Goal: Communication & Community: Answer question/provide support

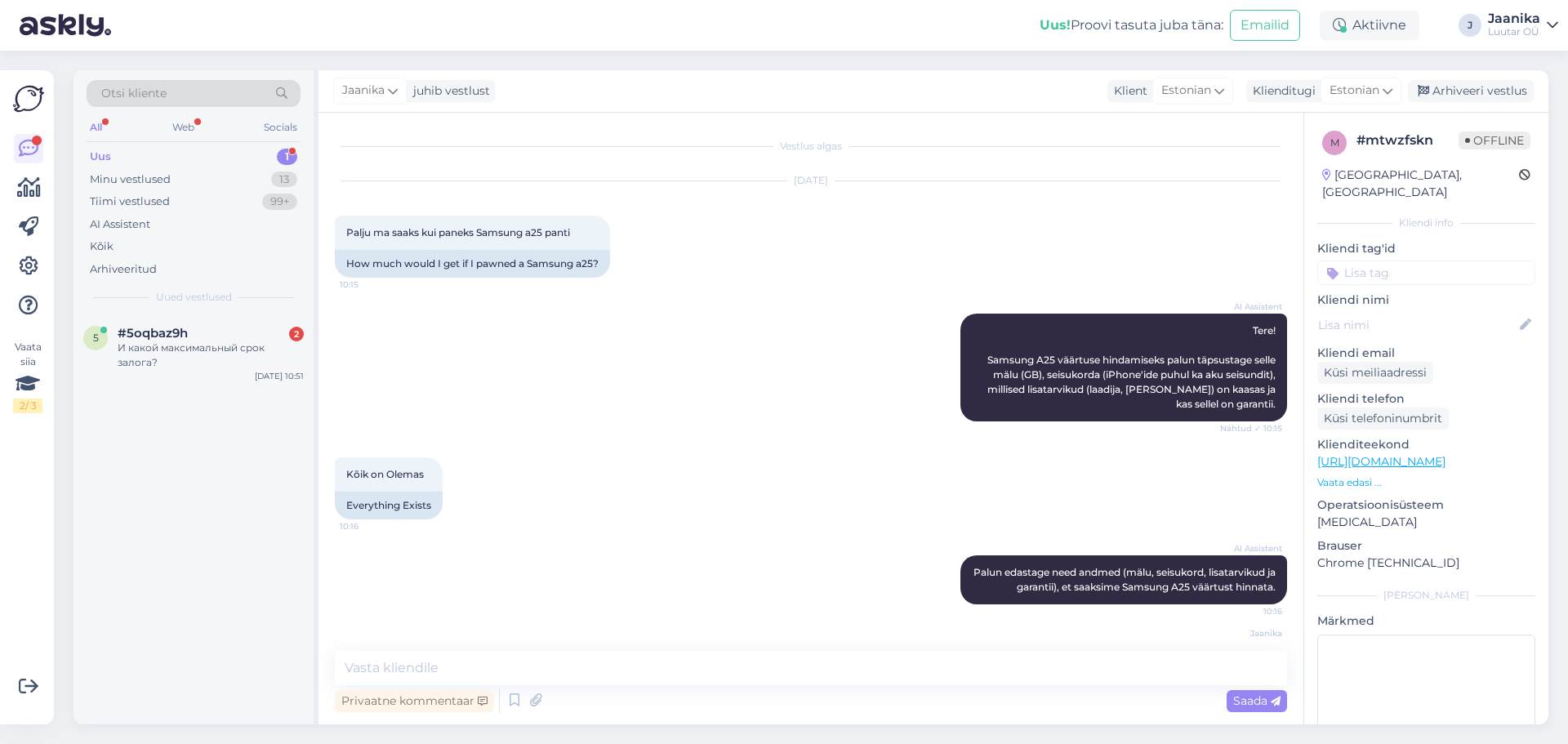
scroll to position [56, 0]
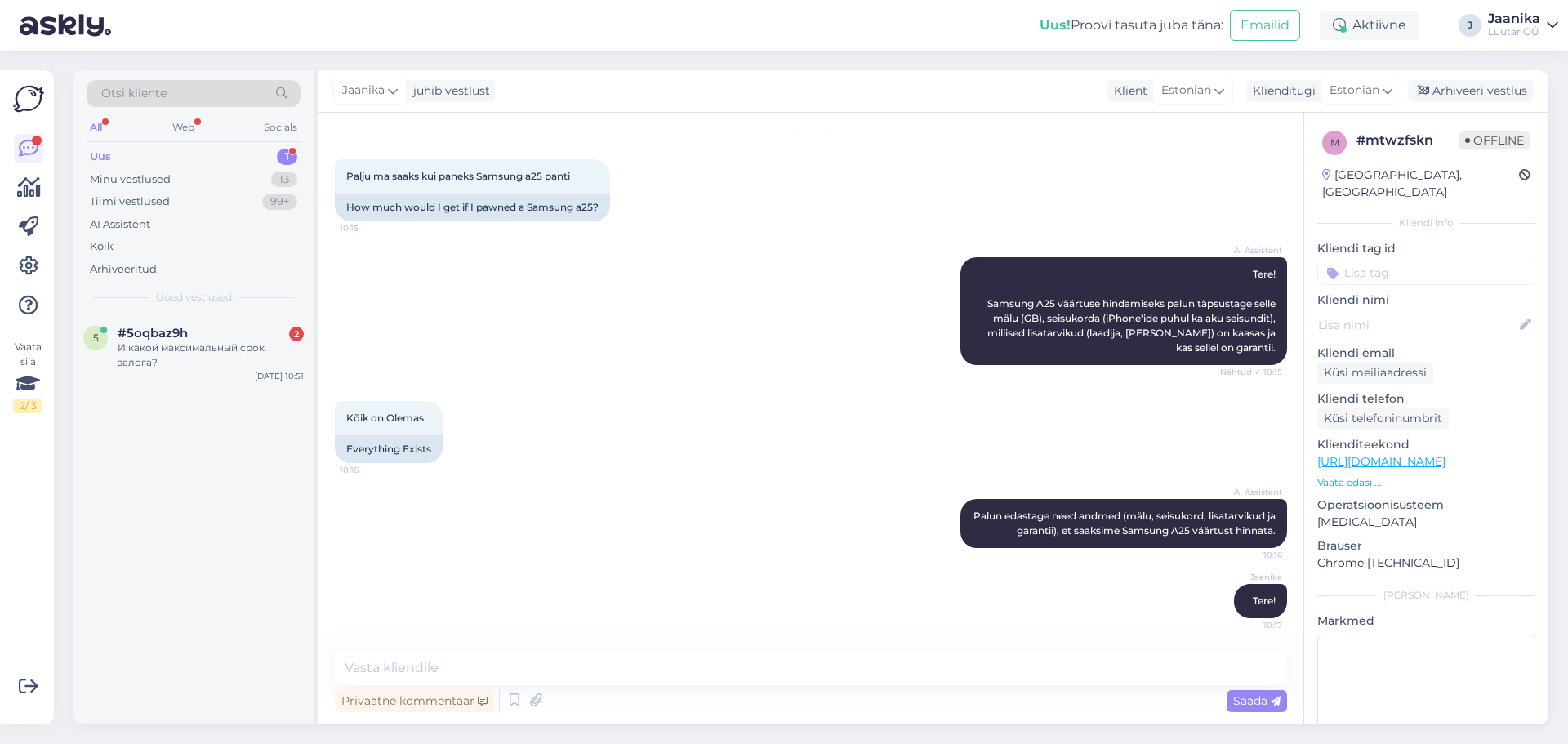
click at [113, 159] on div "Uus 1" at bounding box center [193, 156] width 214 height 23
click at [118, 184] on div "Minu vestlused" at bounding box center [130, 179] width 80 height 17
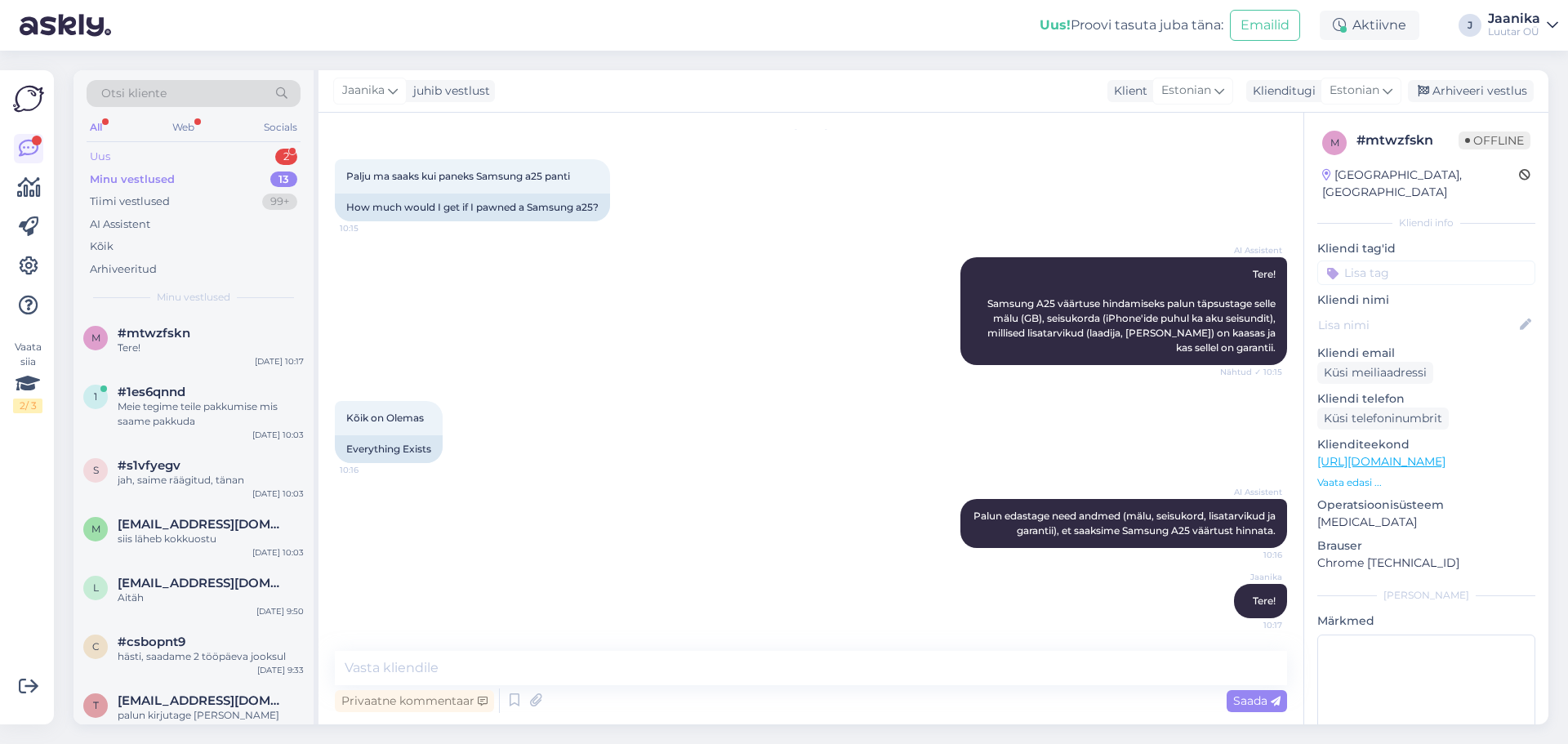
click at [139, 162] on div "Uus 2" at bounding box center [193, 156] width 214 height 23
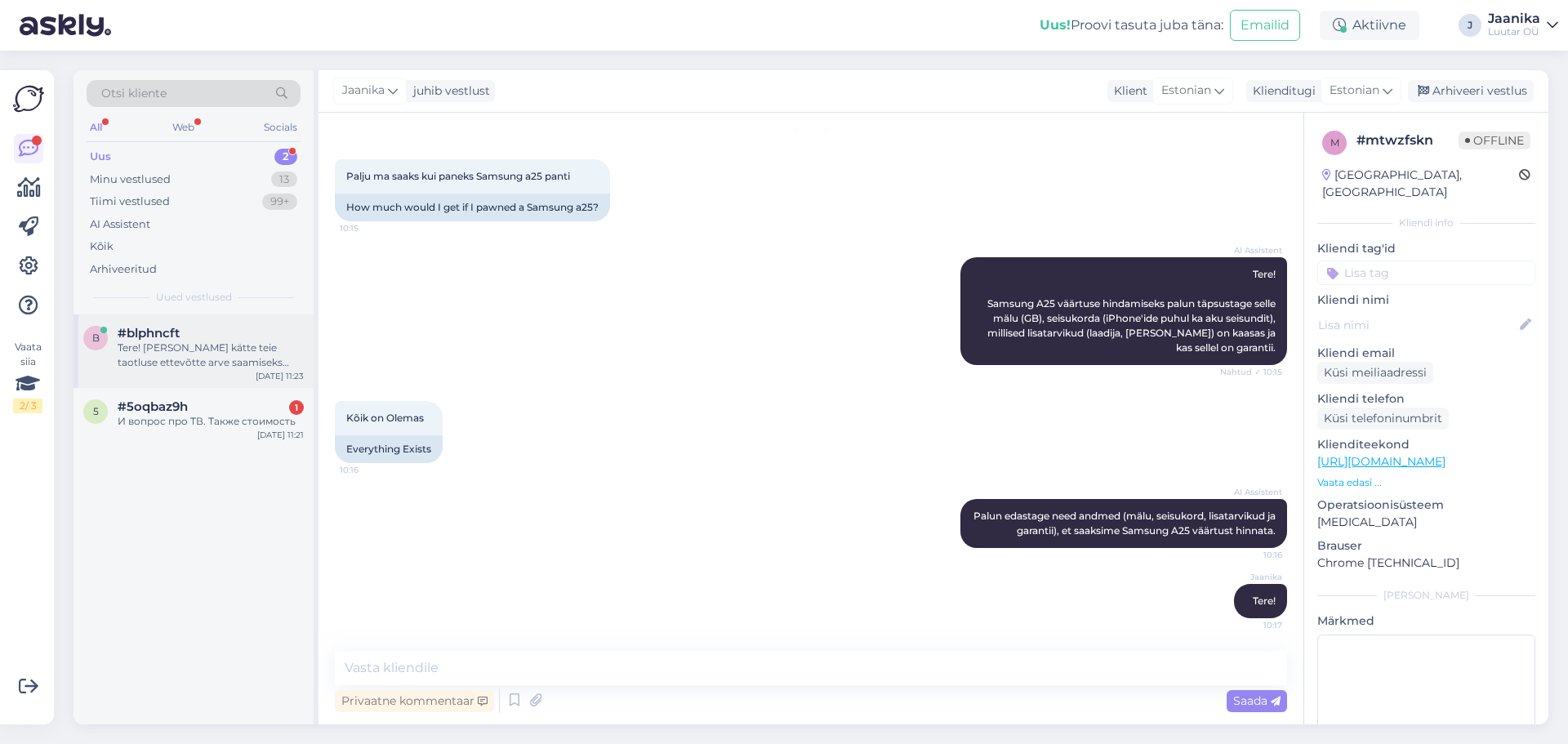
click at [157, 343] on div "Tere! [PERSON_NAME] kätte teie taotluse ettevõtte arve saamiseks tellimuse 8479…" at bounding box center [211, 355] width 186 height 29
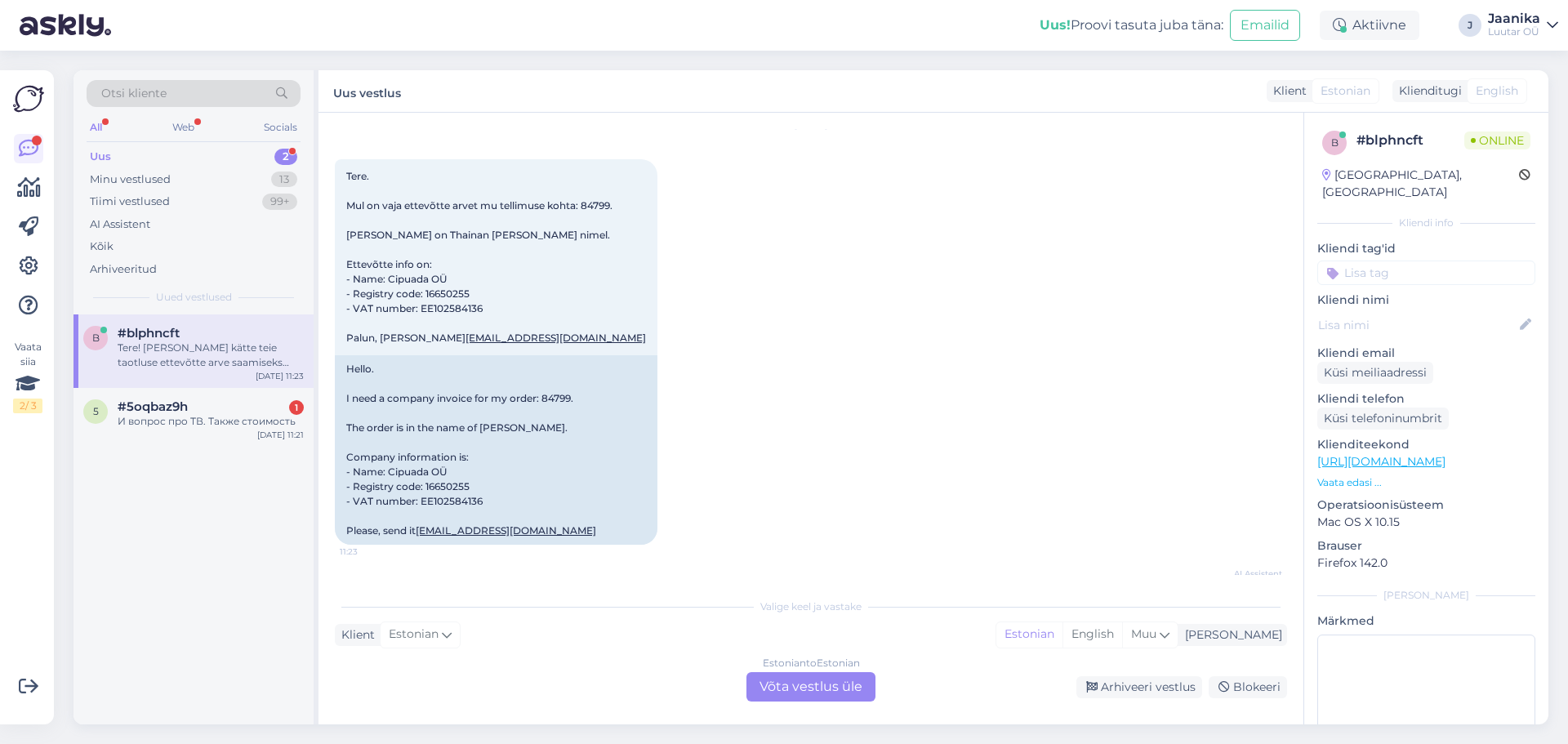
scroll to position [203, 0]
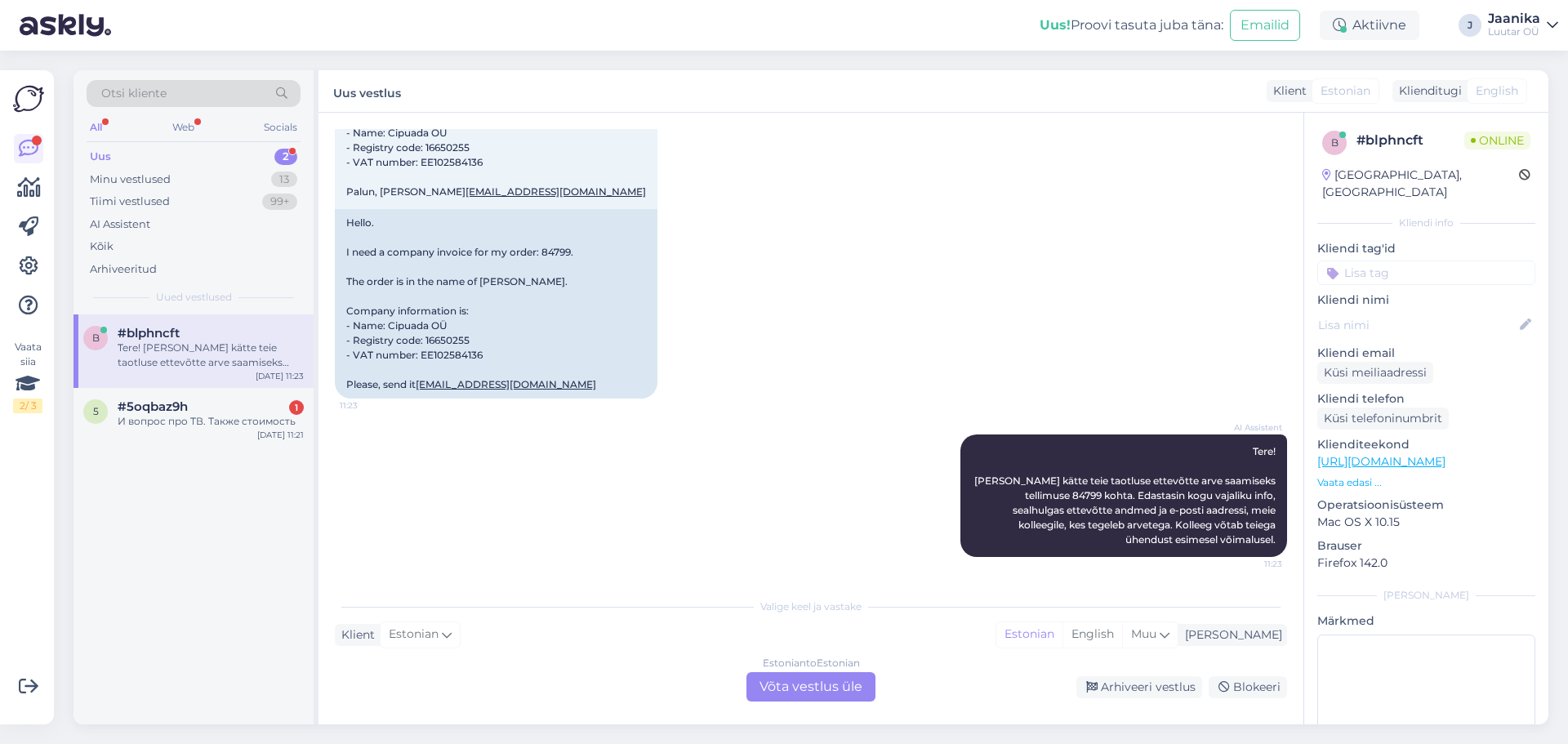
click at [817, 690] on div "Estonian to Estonian Võta vestlus üle" at bounding box center [811, 687] width 129 height 29
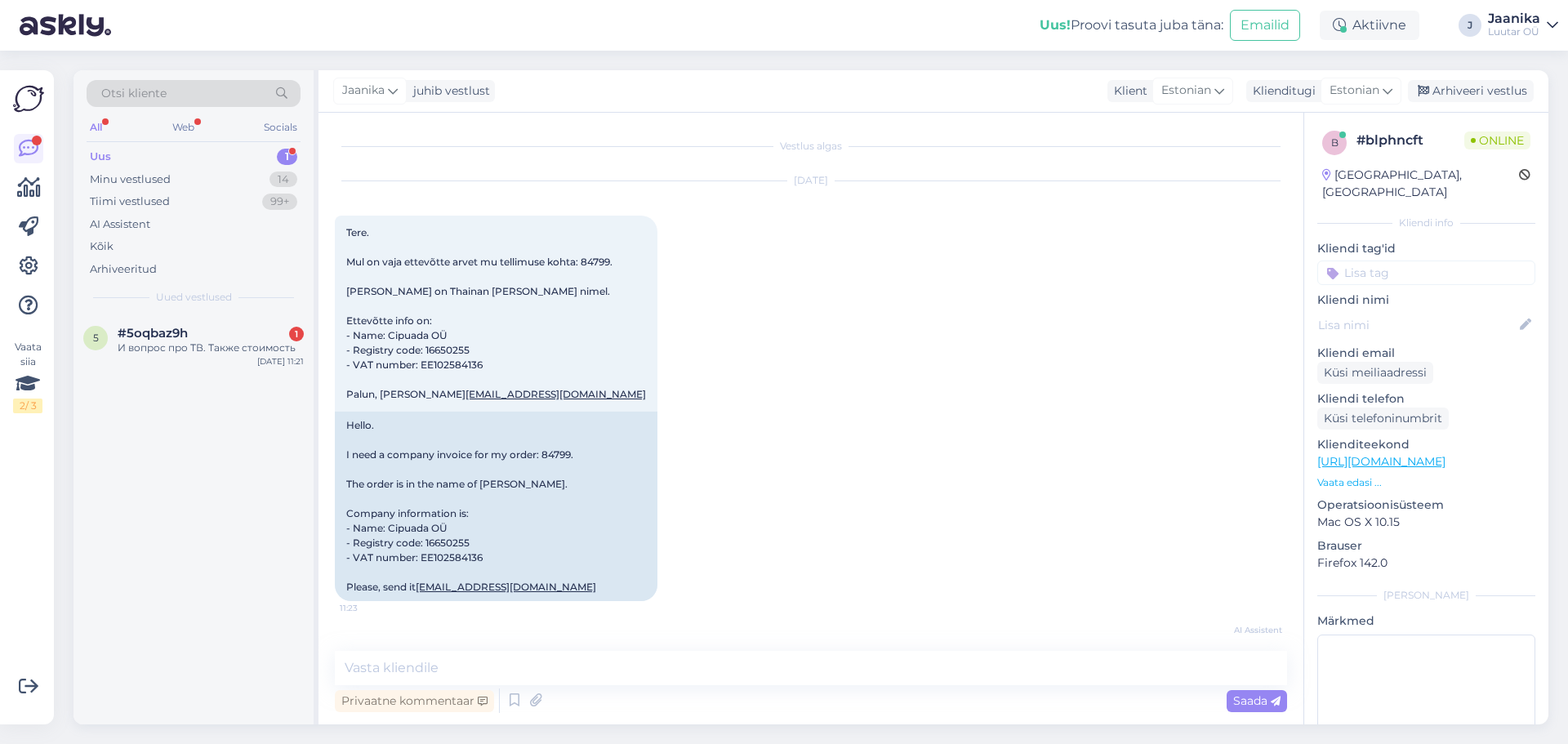
scroll to position [81, 0]
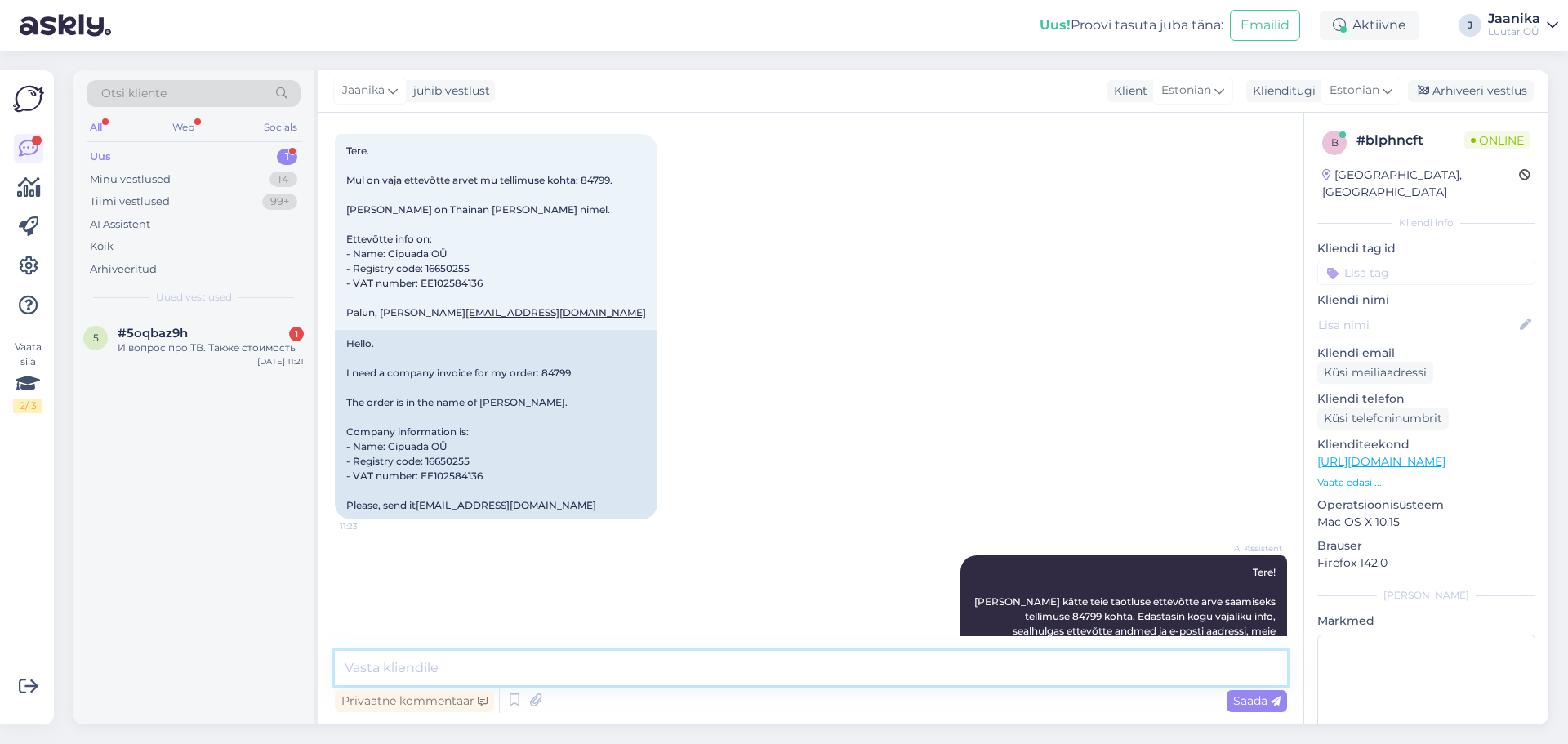
click at [650, 678] on textarea at bounding box center [810, 668] width 952 height 34
type textarea "Tere!"
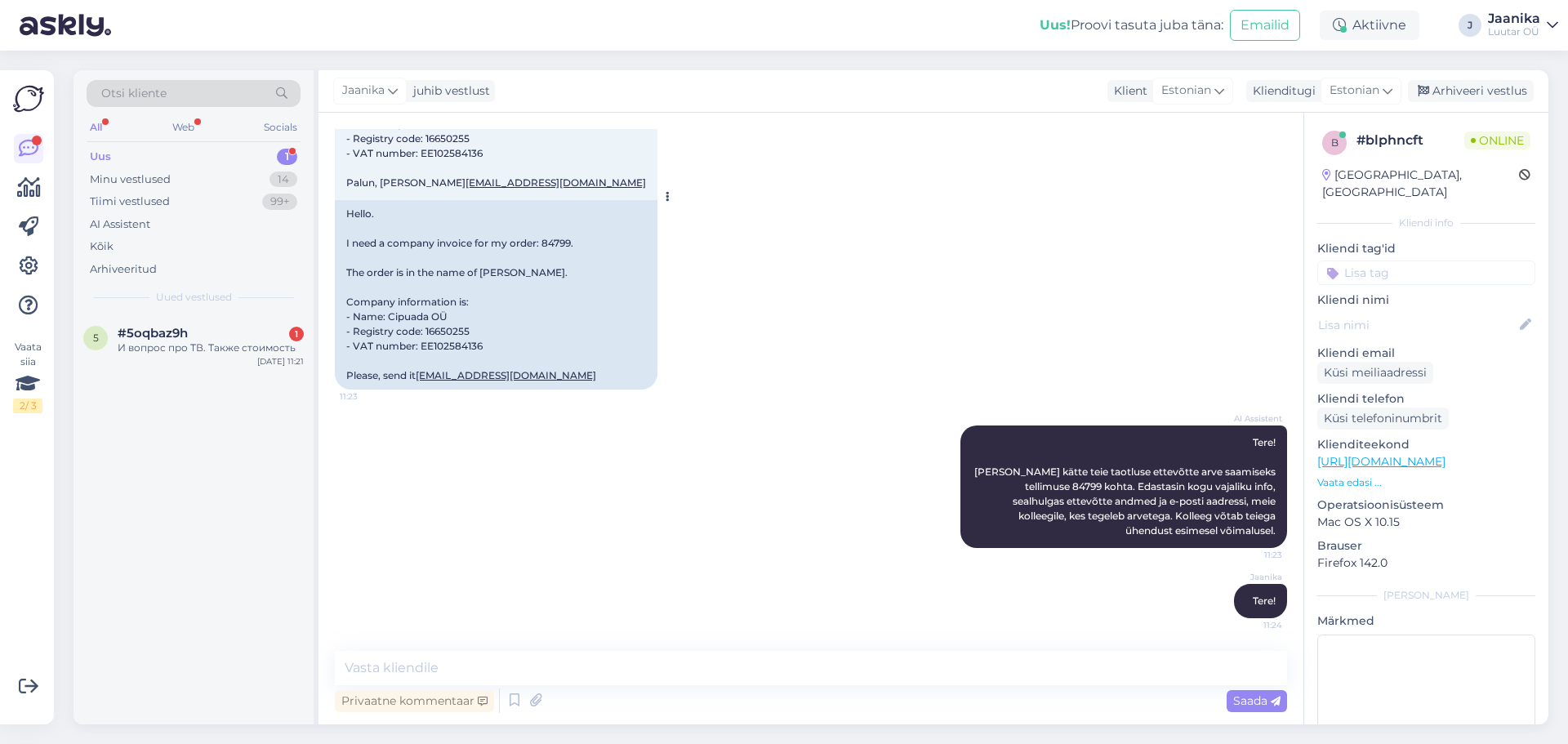
click at [548, 238] on div "Hello. I need a company invoice for my order: 84799. The order is in the name o…" at bounding box center [496, 294] width 322 height 189
drag, startPoint x: 548, startPoint y: 238, endPoint x: 585, endPoint y: 238, distance: 37.0
click at [550, 238] on div "Hello. I need a company invoice for my order: 84799. The order is in the name o…" at bounding box center [496, 294] width 322 height 189
copy div "84799"
click at [665, 668] on textarea at bounding box center [810, 668] width 952 height 34
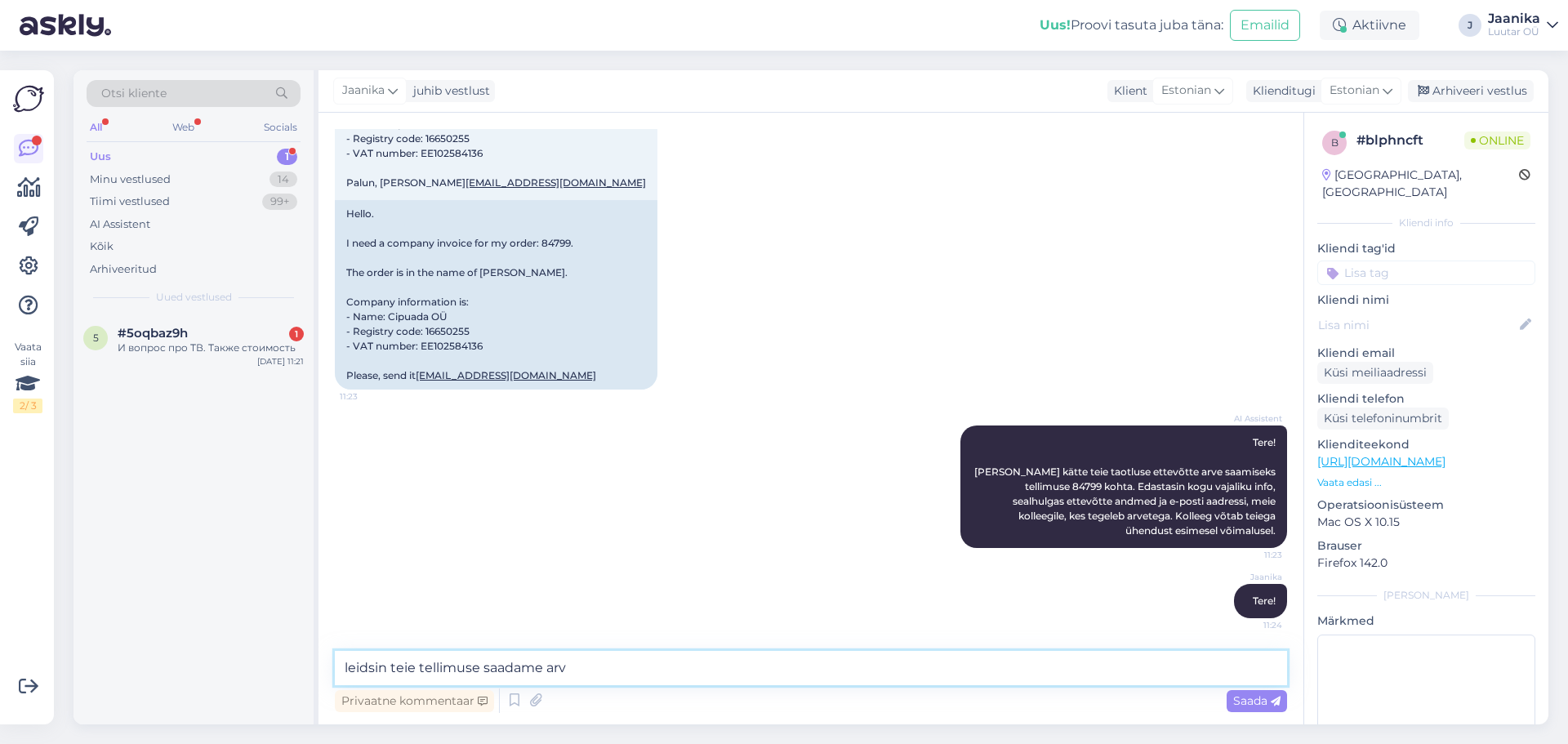
type textarea "leidsin teie tellimuse saadame arve"
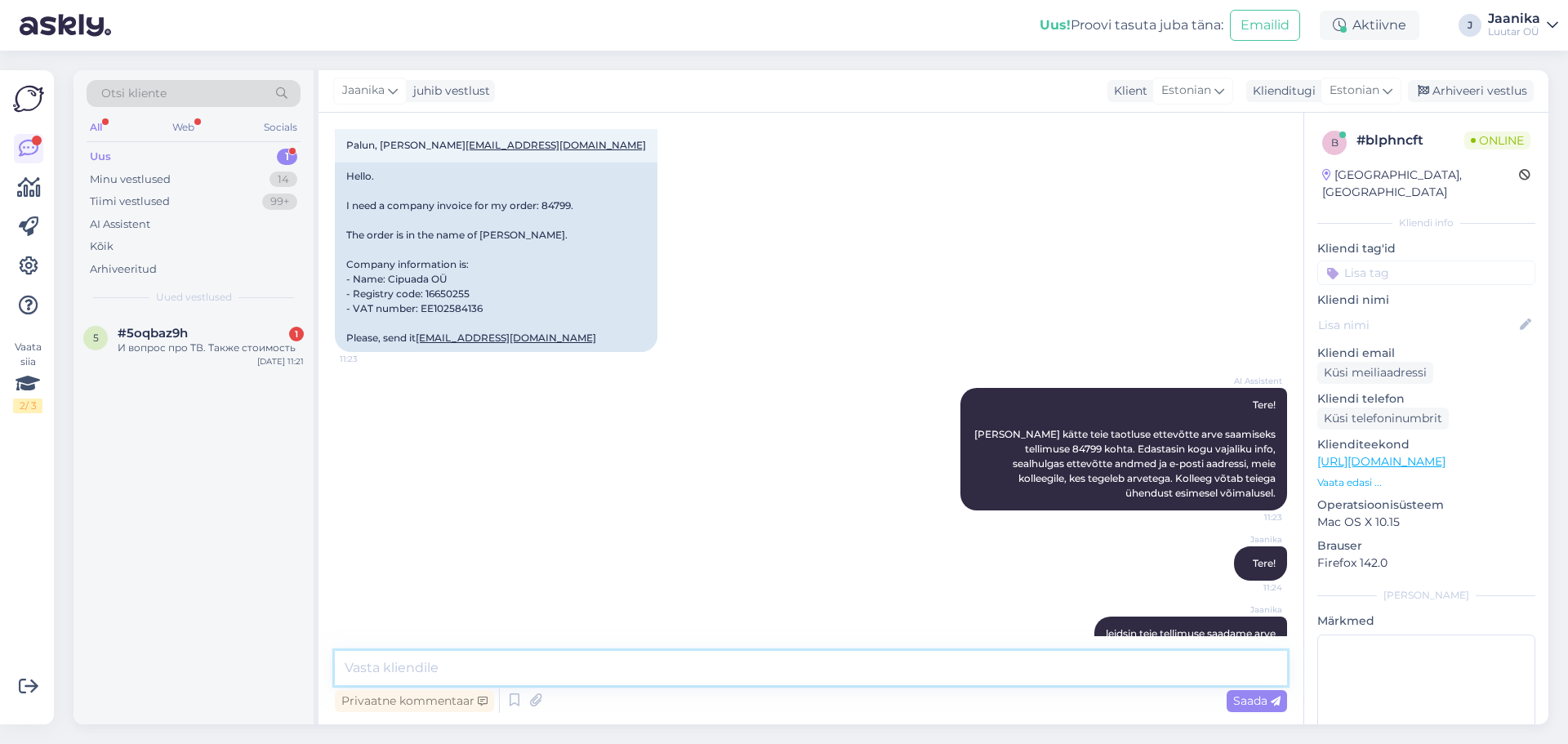
scroll to position [281, 0]
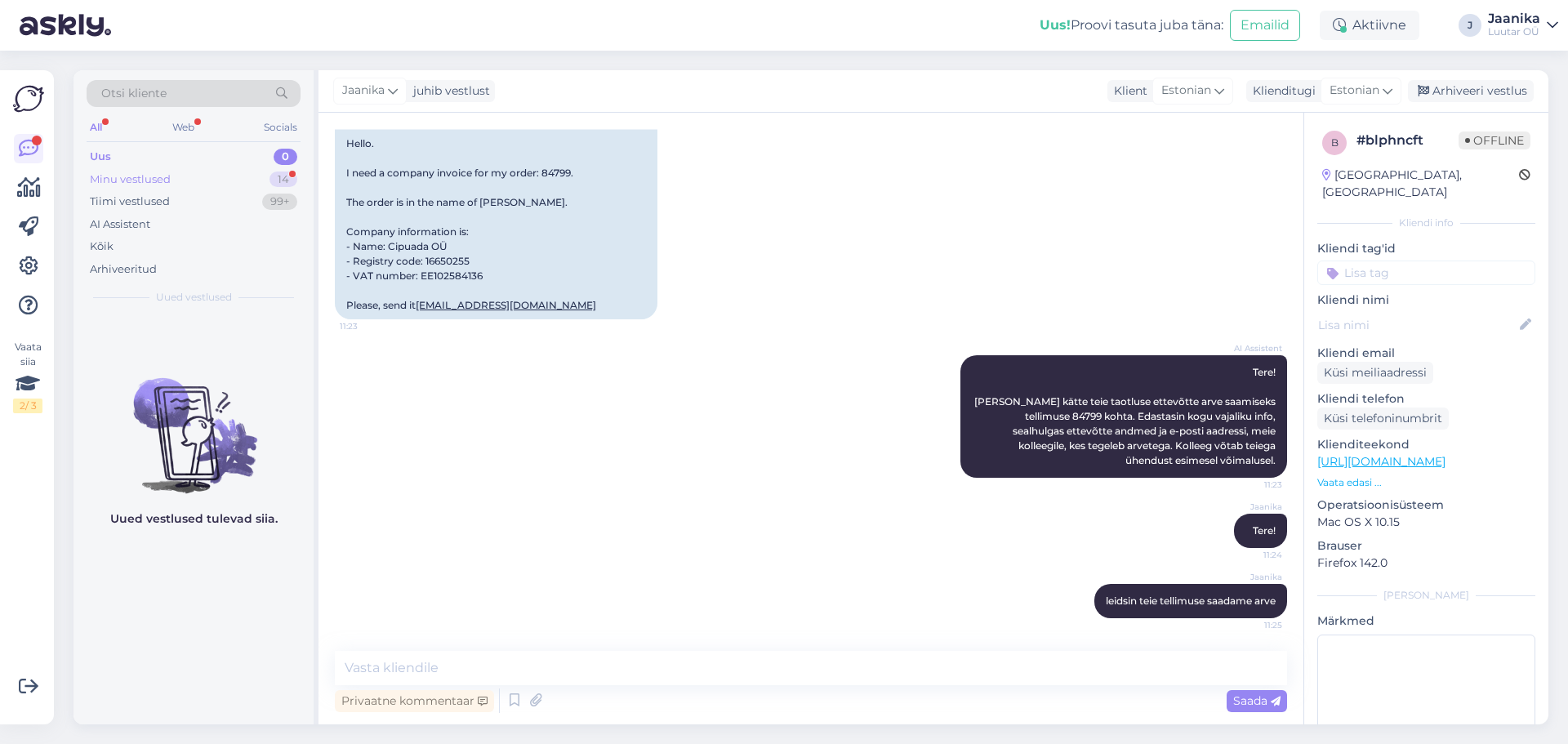
click at [133, 183] on div "Minu vestlused" at bounding box center [130, 179] width 80 height 17
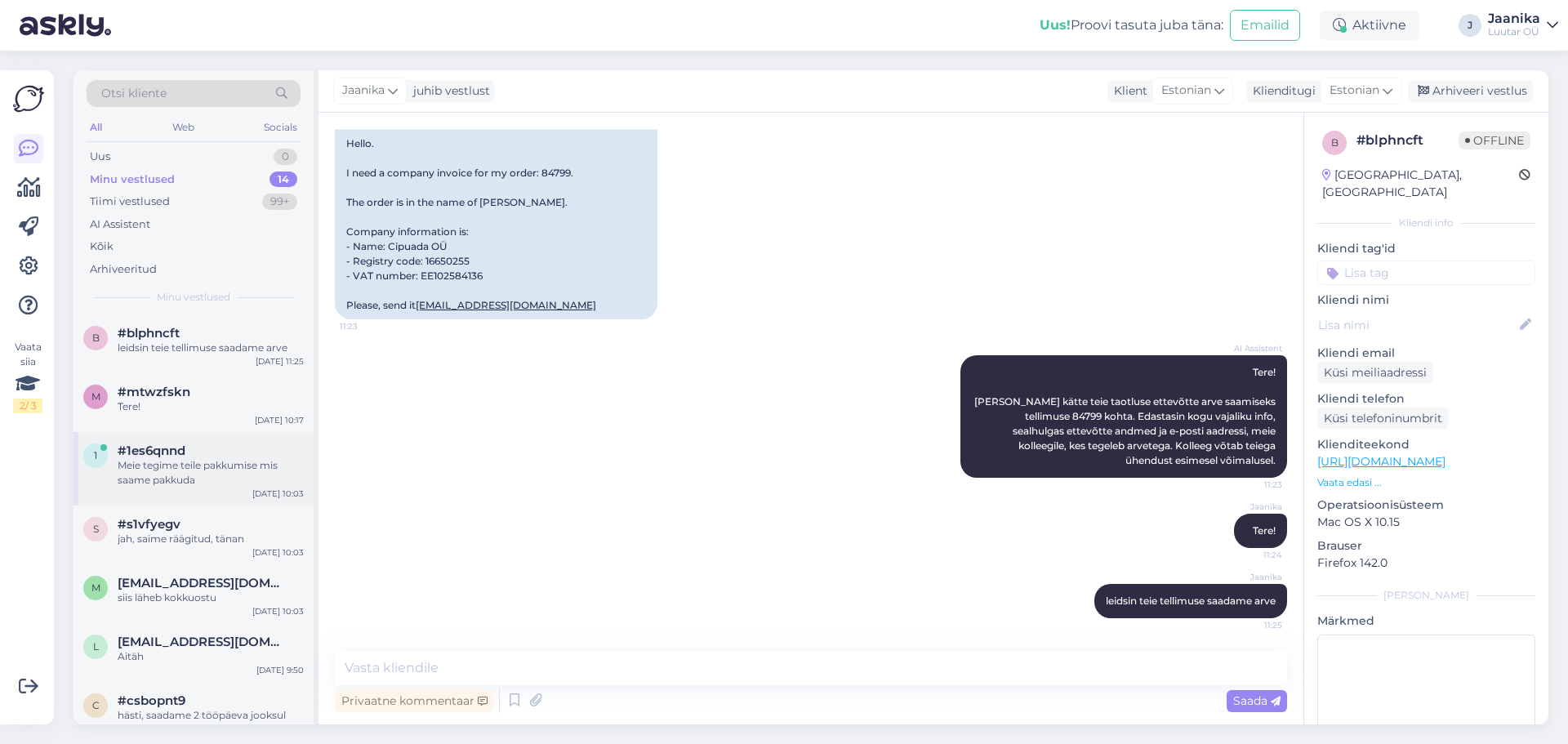
click at [188, 475] on div "Meie tegime teile pakkumise mis saame pakkuda" at bounding box center [211, 472] width 186 height 29
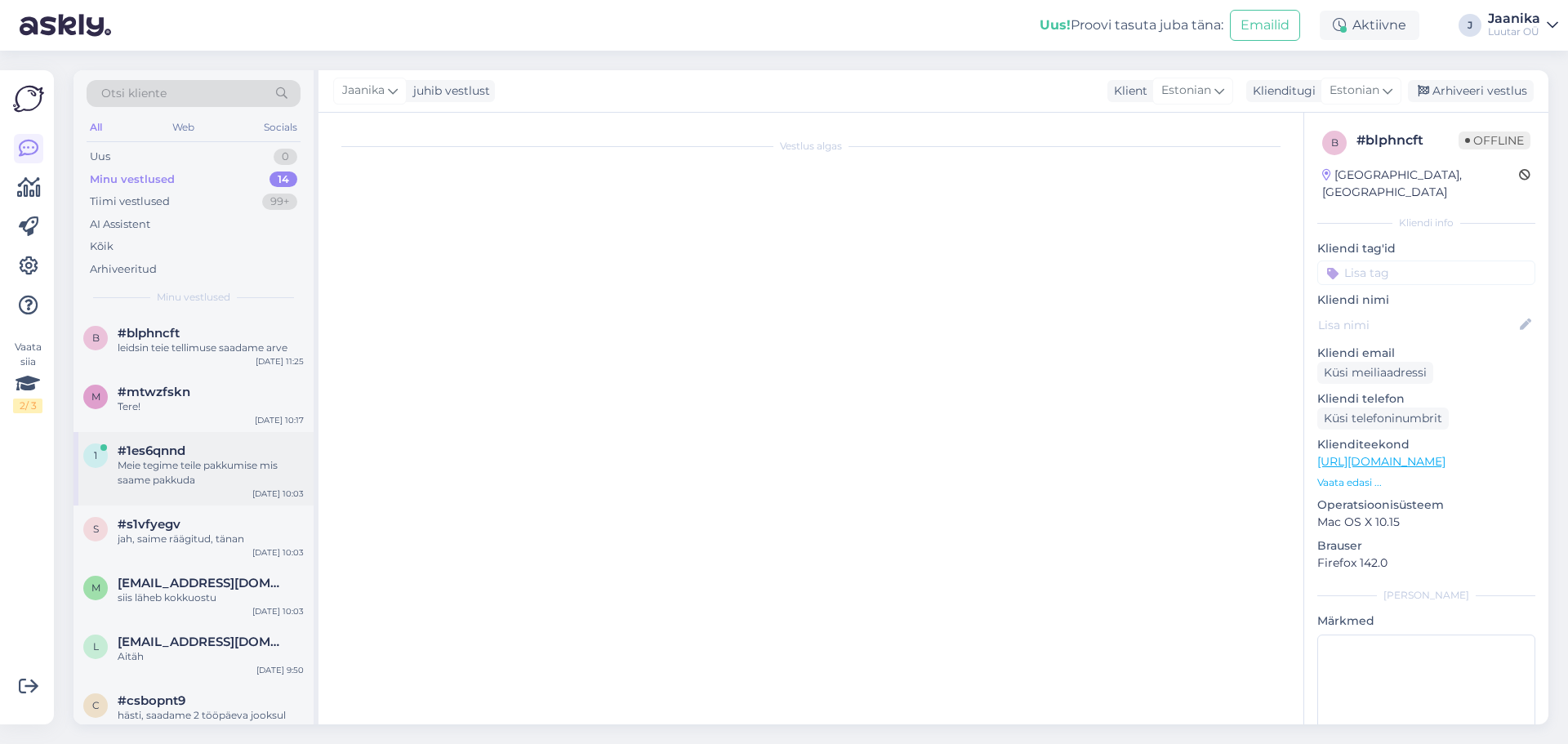
scroll to position [1901, 0]
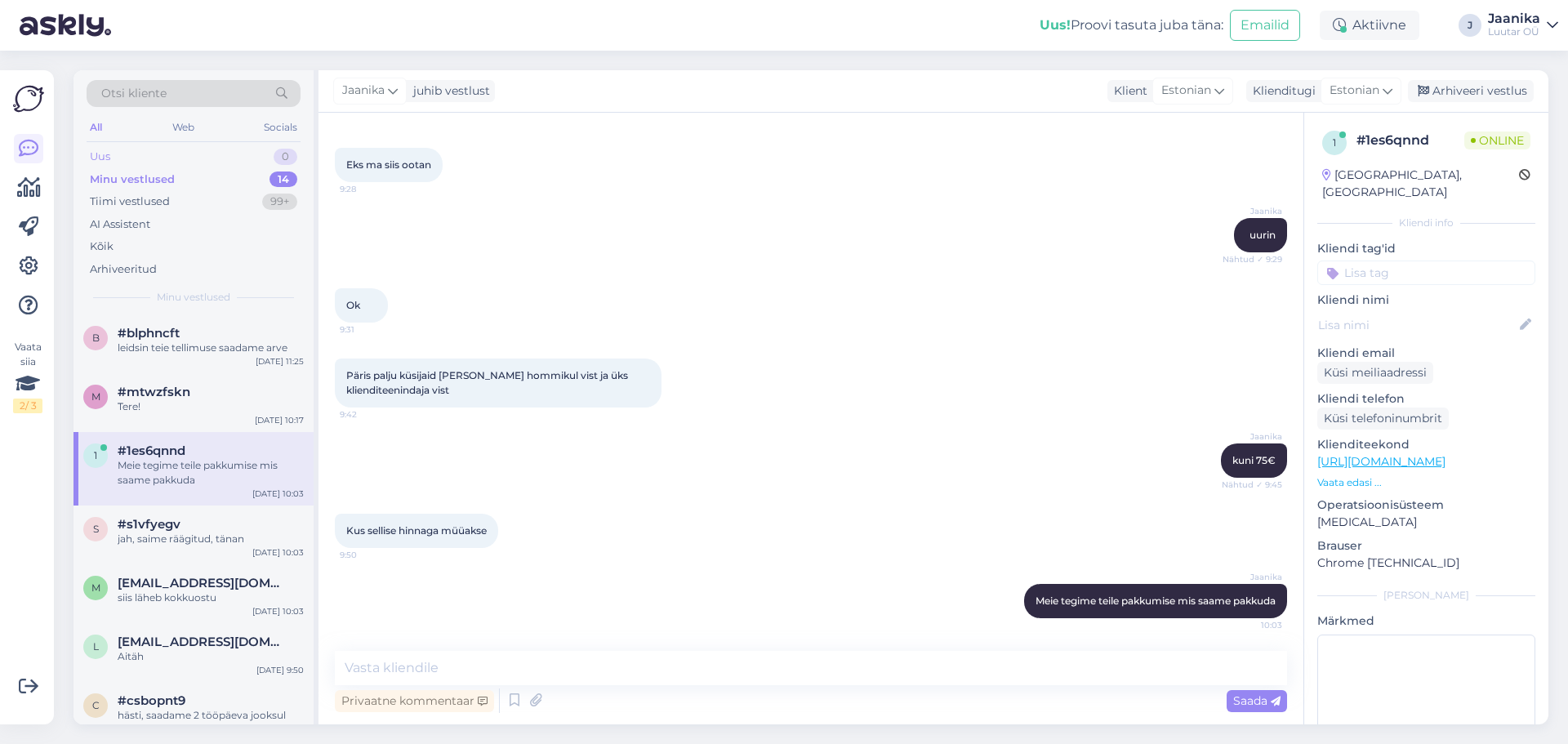
click at [136, 154] on div "Uus 0" at bounding box center [193, 156] width 214 height 23
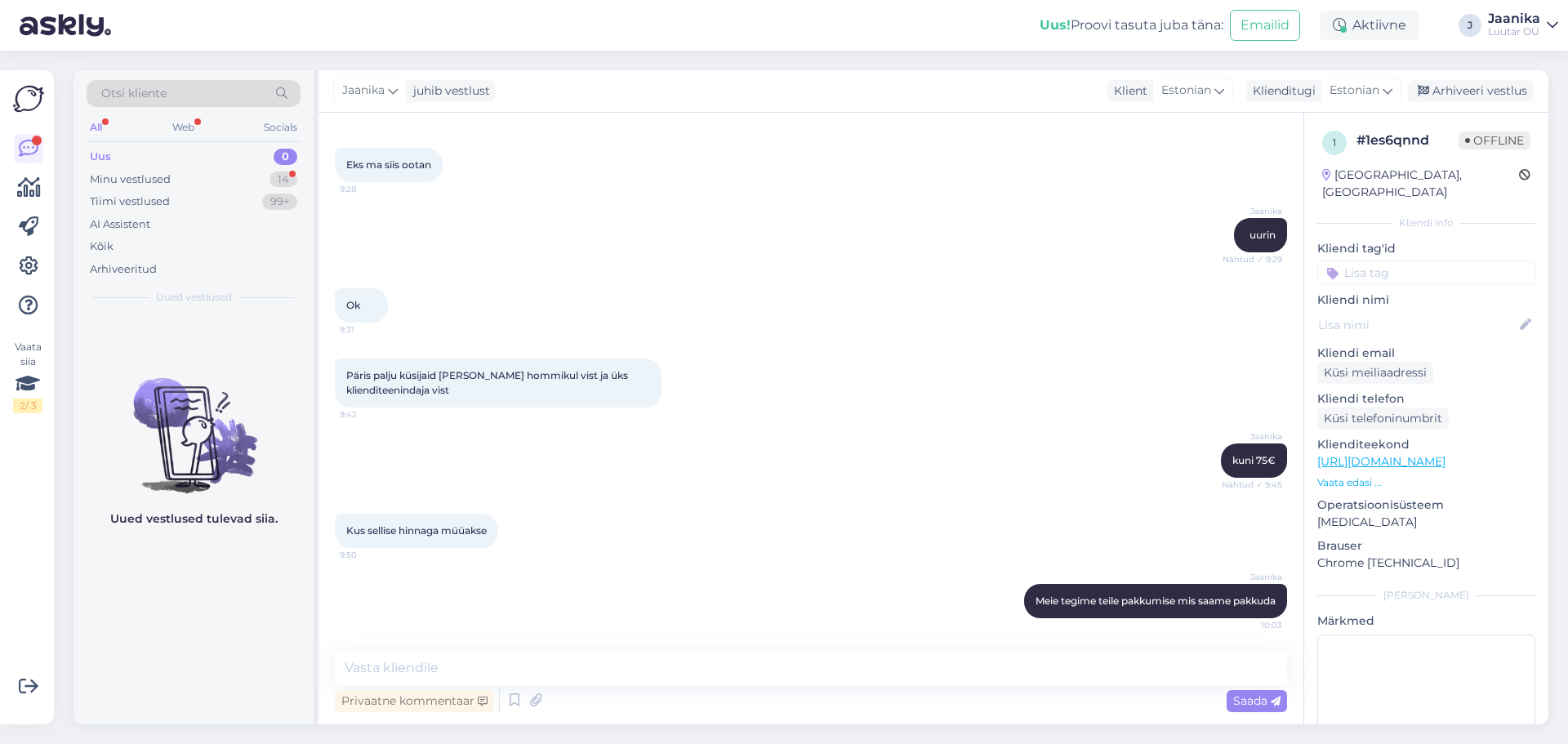
click at [133, 152] on div "Uus 0" at bounding box center [193, 156] width 214 height 23
click at [127, 177] on div "Minu vestlused" at bounding box center [130, 179] width 80 height 17
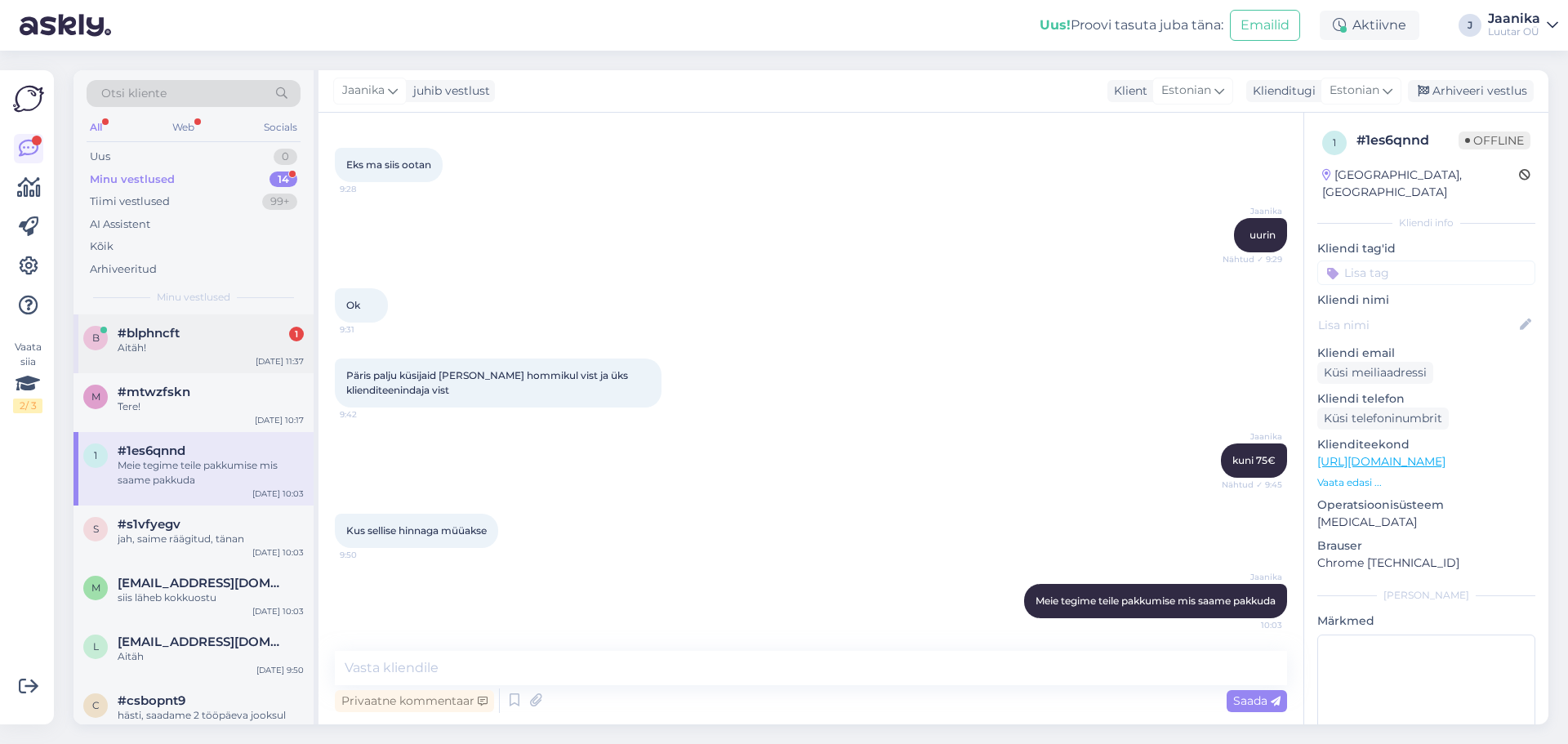
click at [166, 328] on span "#blphncft" at bounding box center [148, 332] width 62 height 15
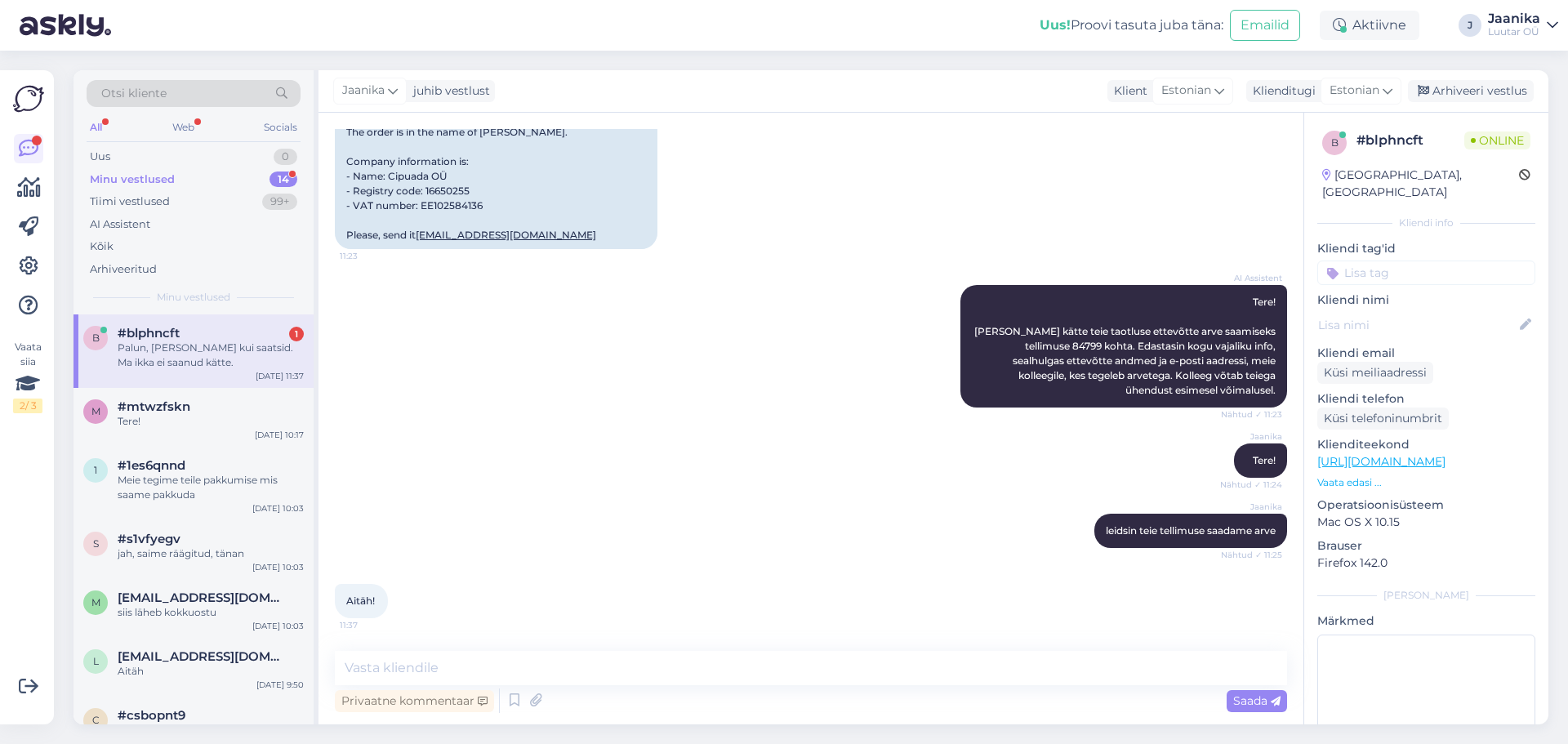
scroll to position [422, 0]
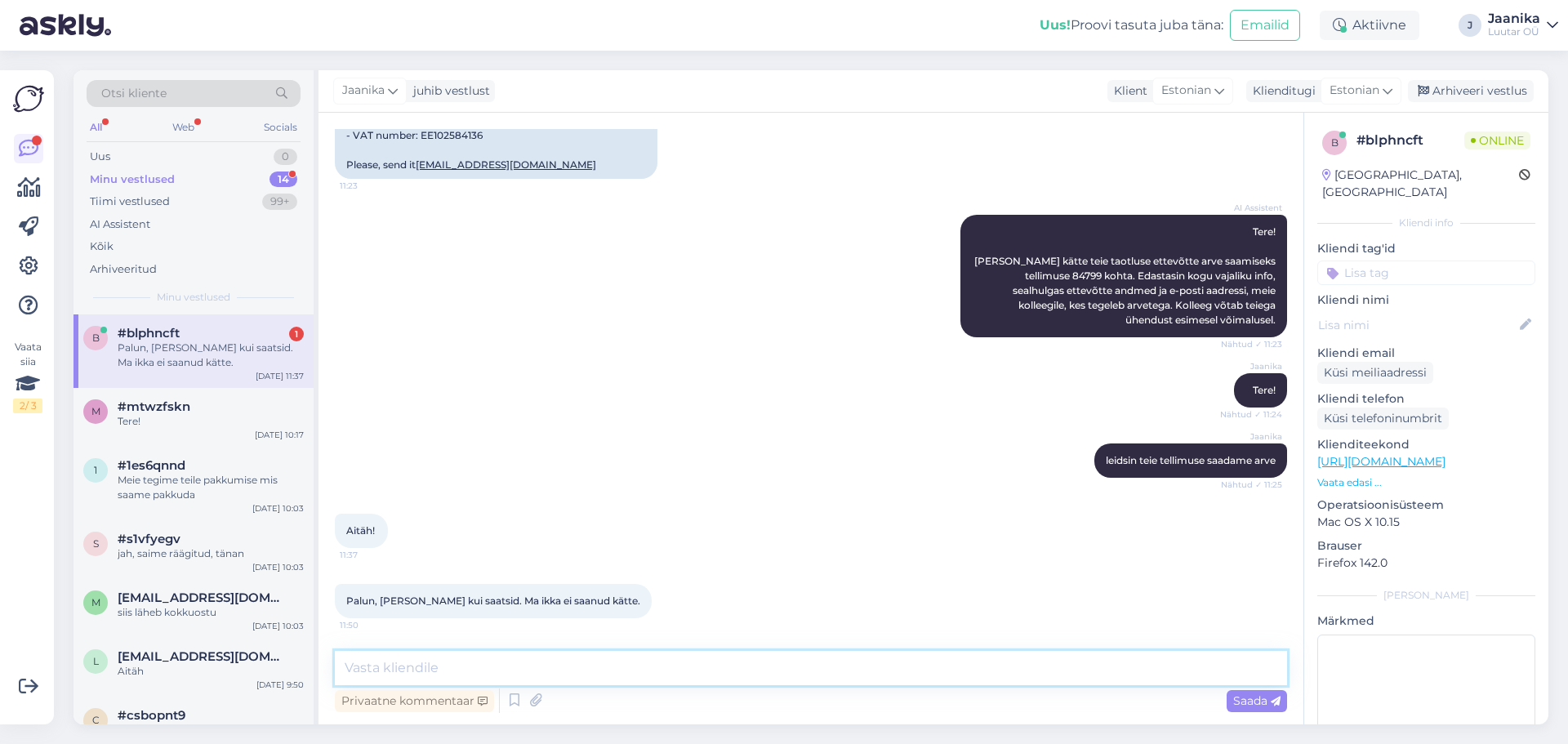
click at [384, 670] on textarea at bounding box center [810, 668] width 952 height 34
type textarea "saadame päeva jooksul"
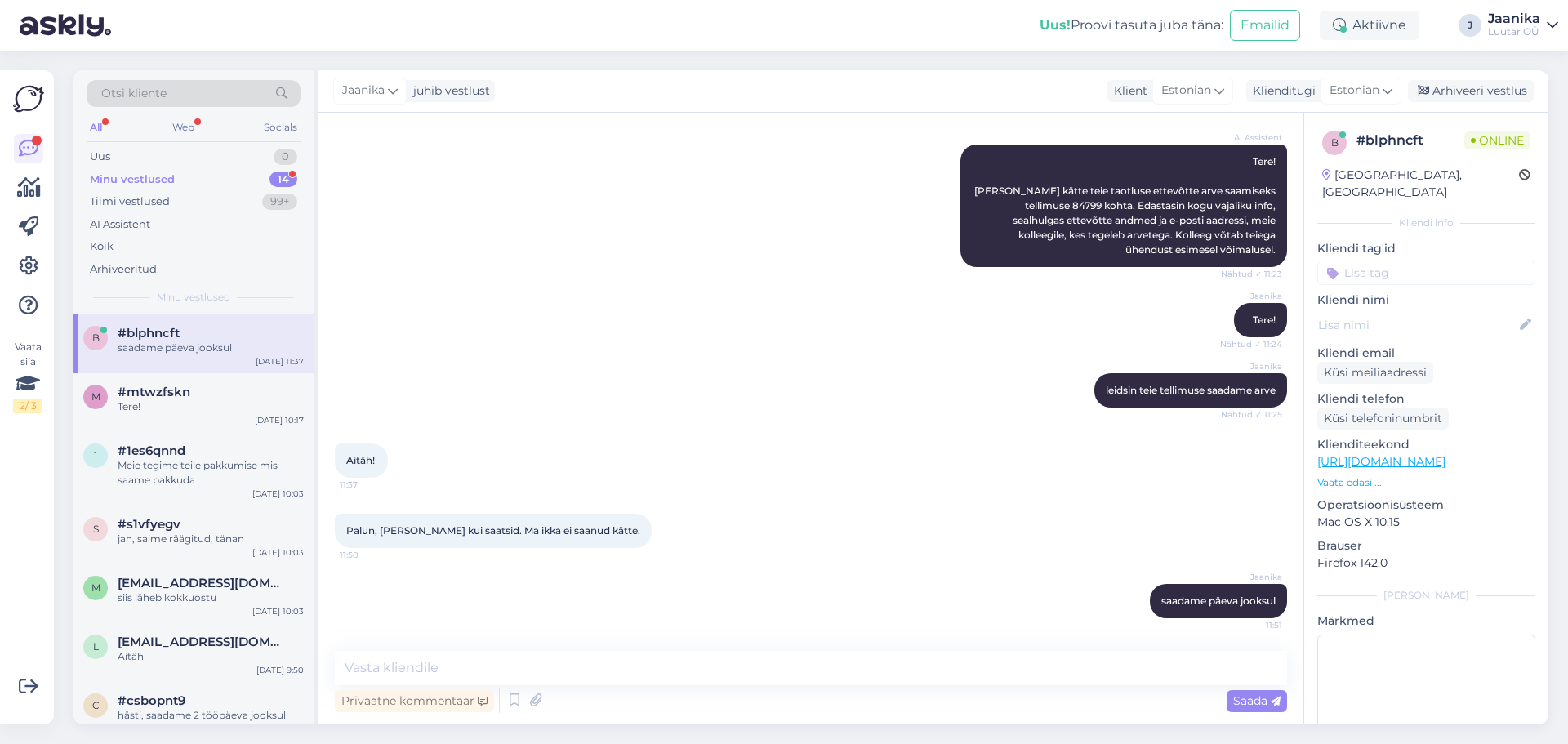
click at [186, 174] on div "Minu vestlused 14" at bounding box center [193, 179] width 214 height 23
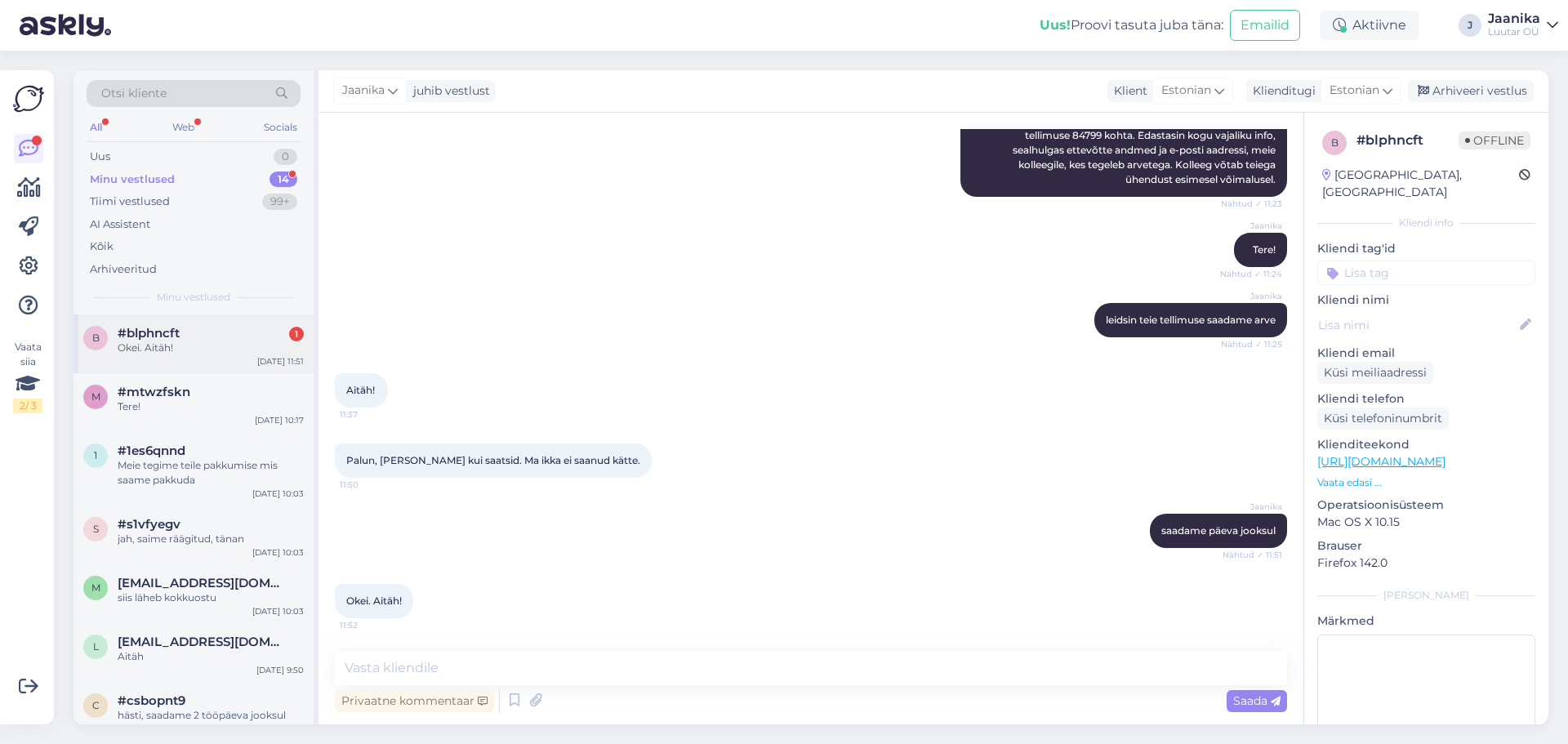
click at [188, 333] on div "#blphncft 1" at bounding box center [211, 332] width 186 height 15
click at [140, 158] on div "Uus 1" at bounding box center [193, 156] width 214 height 23
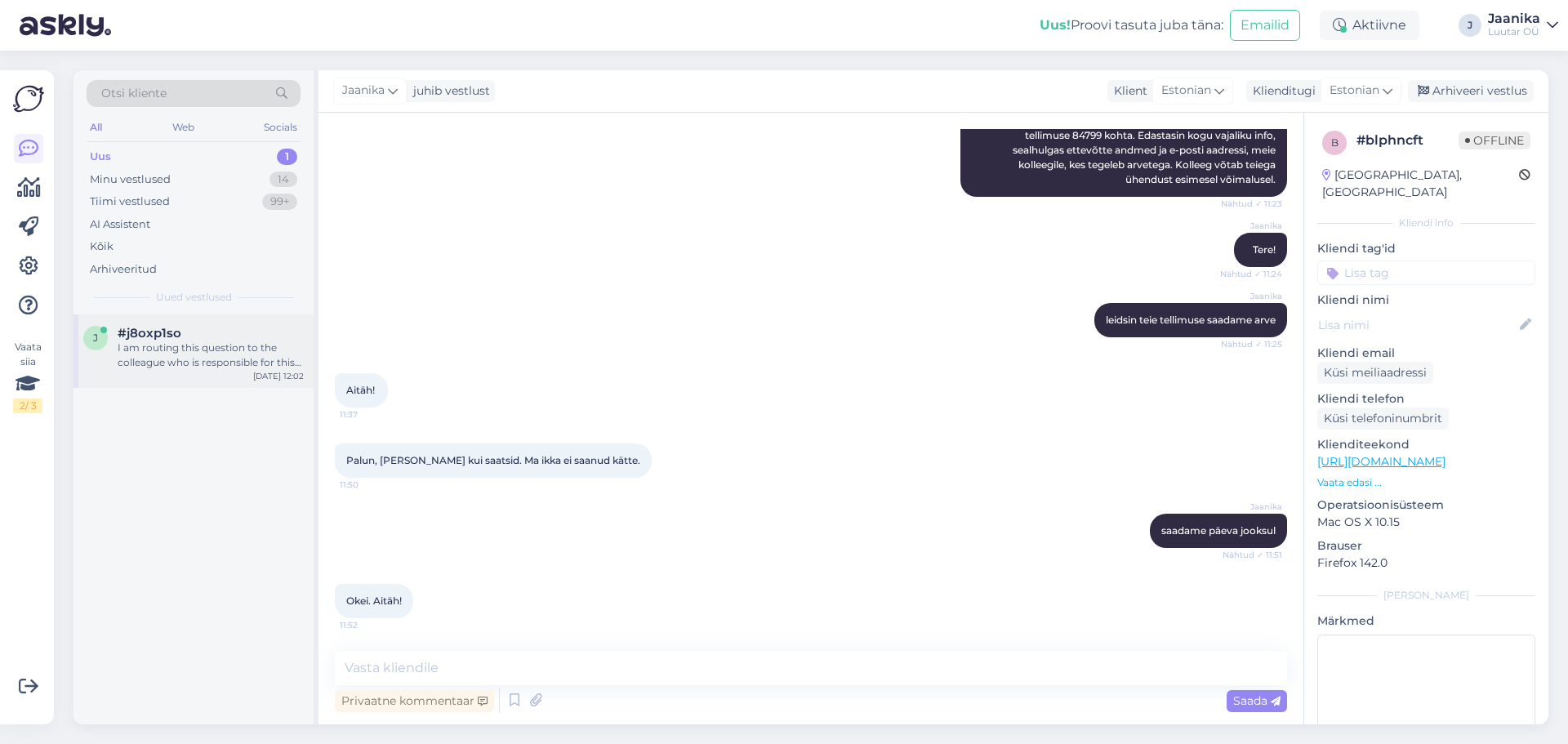
click at [169, 338] on span "#j8oxp1so" at bounding box center [149, 332] width 64 height 15
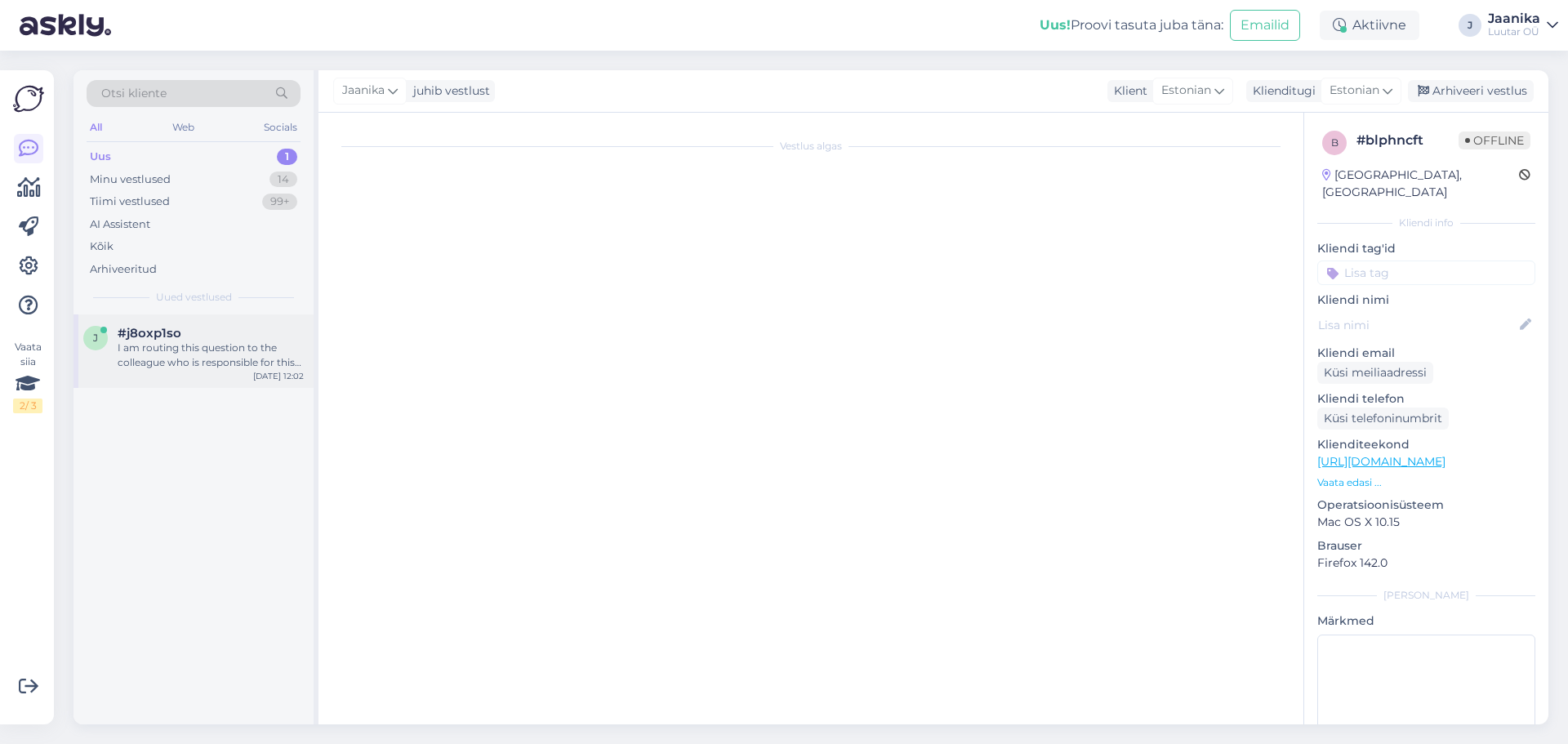
scroll to position [193, 0]
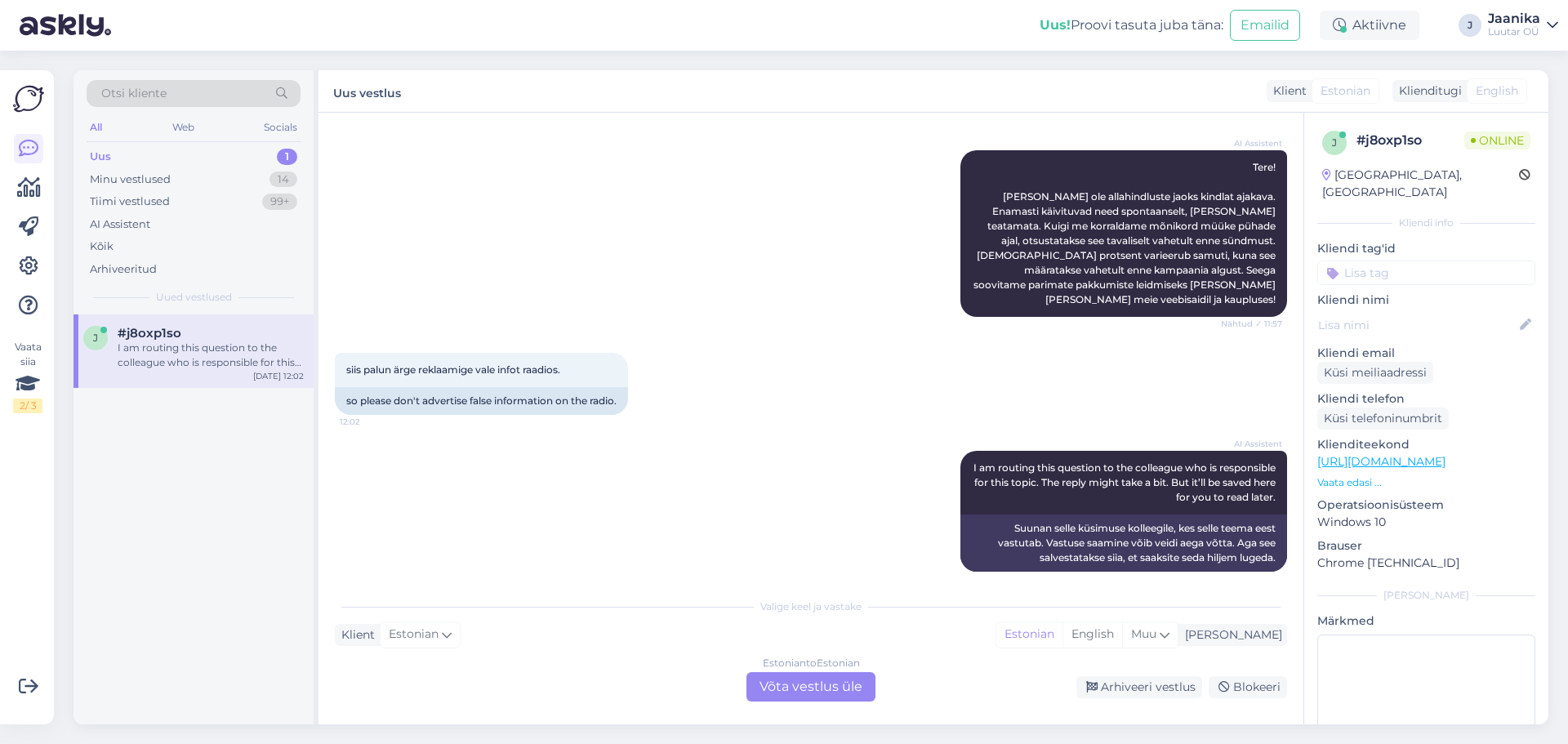
click at [856, 688] on div "Estonian to Estonian Võta vestlus üle" at bounding box center [811, 687] width 129 height 29
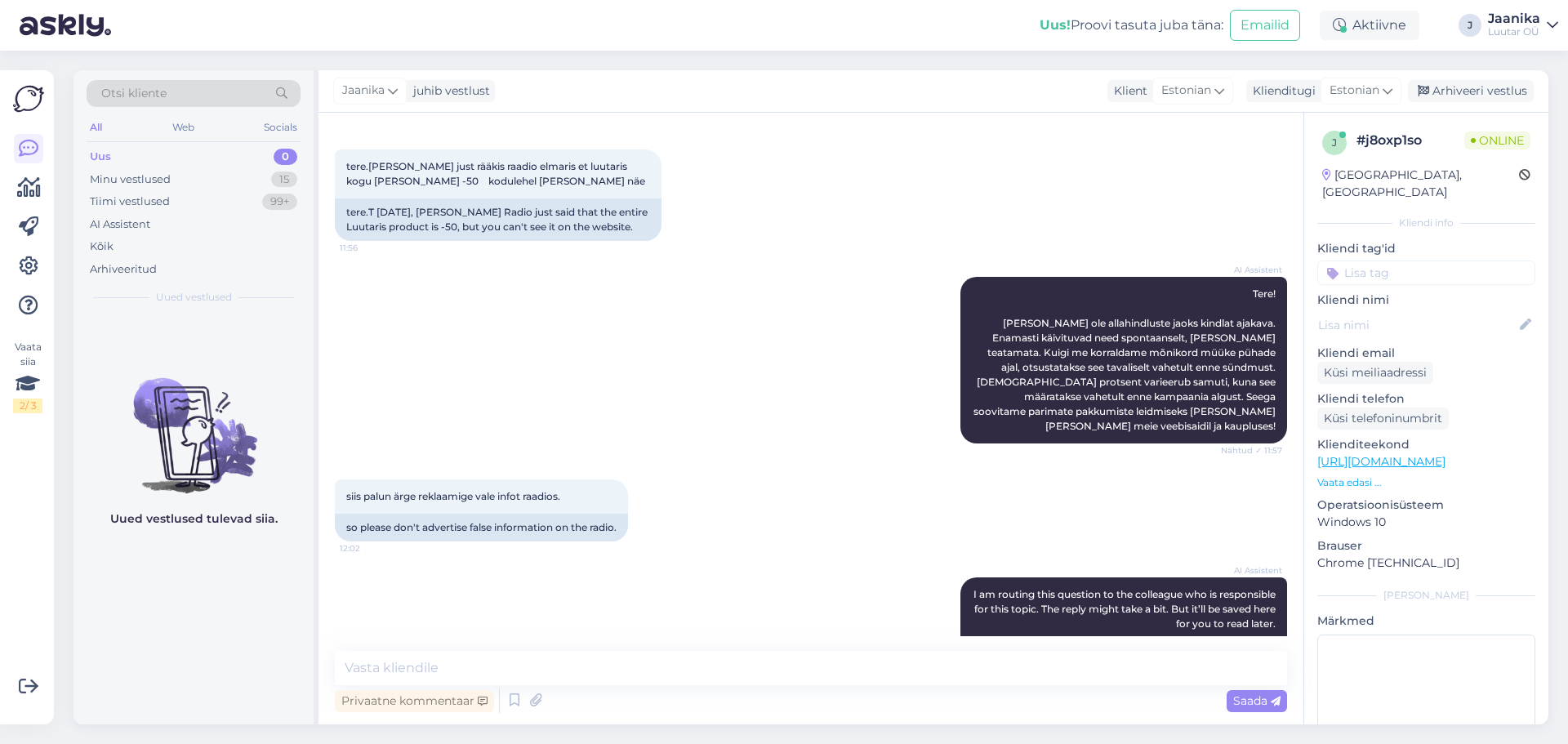
scroll to position [0, 0]
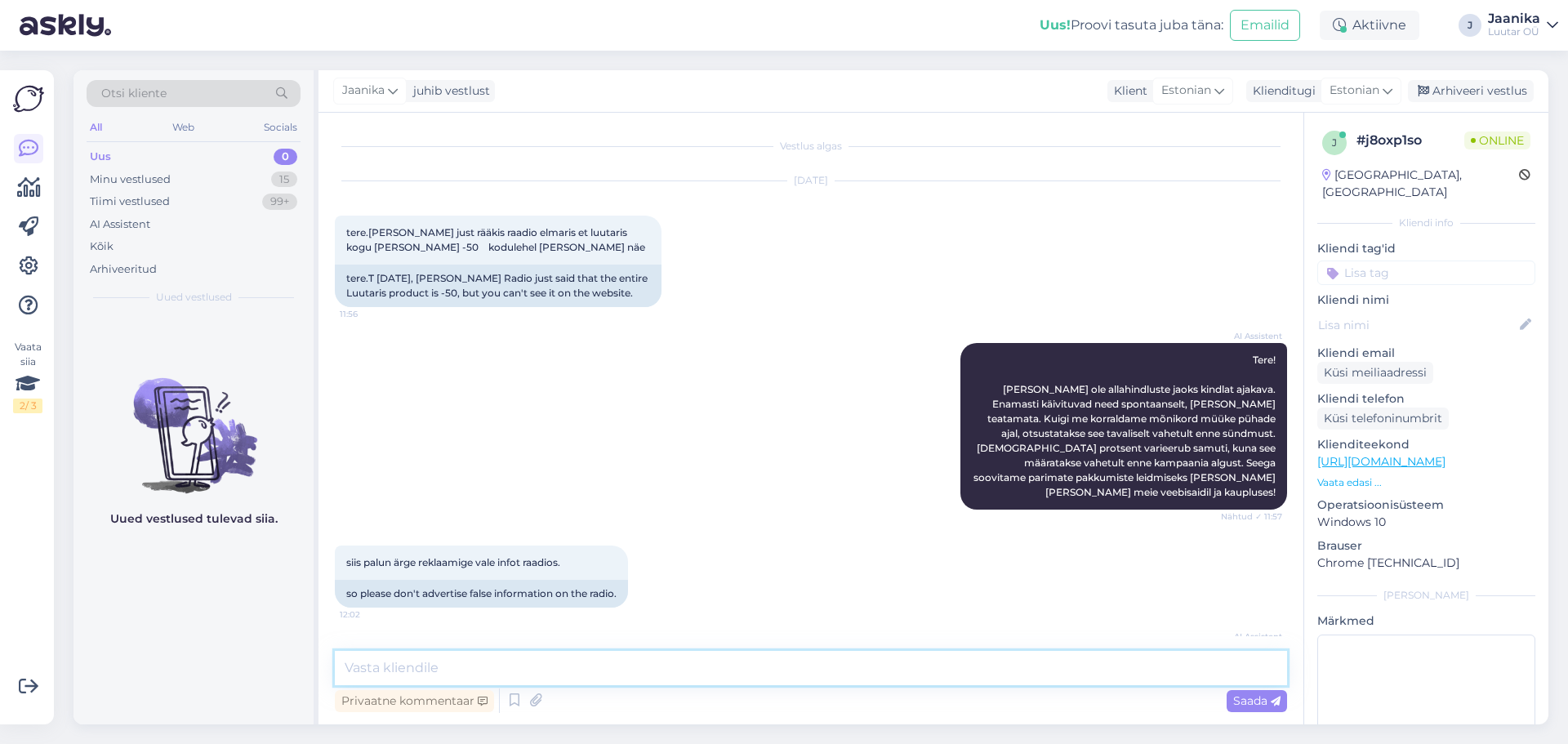
click at [524, 666] on textarea at bounding box center [810, 668] width 952 height 34
type textarea "Tere!"
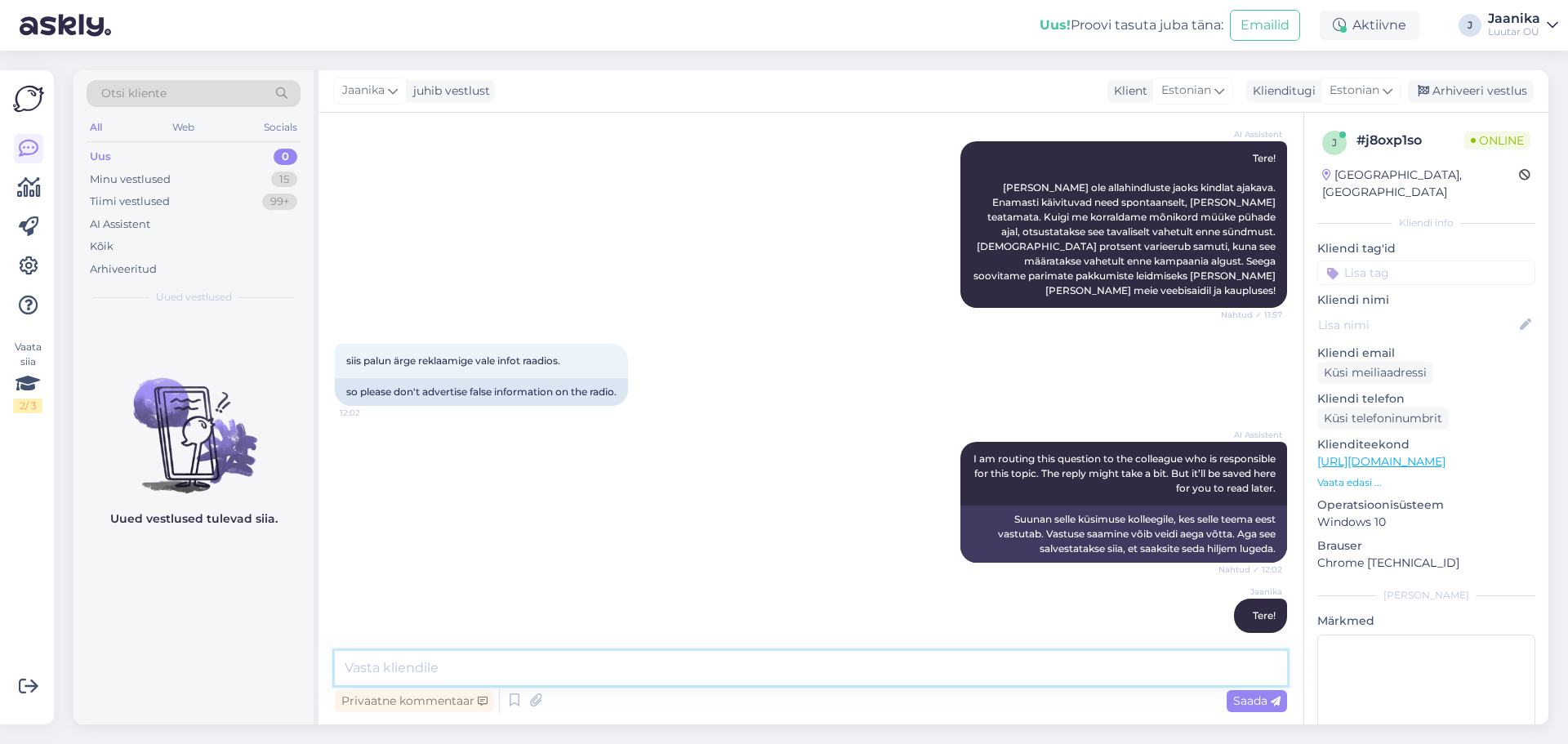
click at [526, 670] on textarea at bounding box center [810, 668] width 952 height 34
type textarea "m"
type textarea "reklaam on õige"
